Goal: Find specific page/section: Find specific page/section

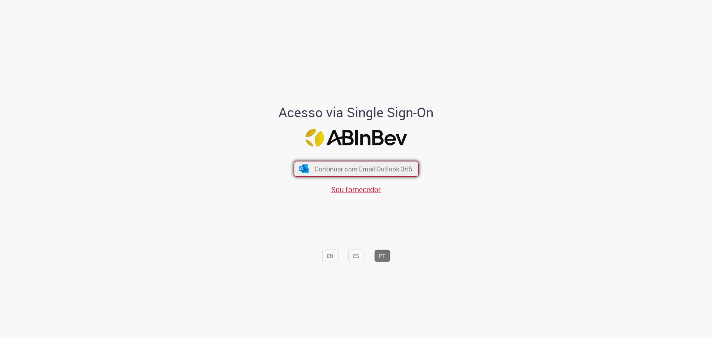
drag, startPoint x: 340, startPoint y: 168, endPoint x: 332, endPoint y: 164, distance: 9.3
click at [340, 168] on span "Continuar com Email Outlook 365" at bounding box center [363, 168] width 98 height 9
click at [348, 169] on span "Continuar com Email Outlook 365" at bounding box center [363, 168] width 98 height 9
